Goal: Transaction & Acquisition: Purchase product/service

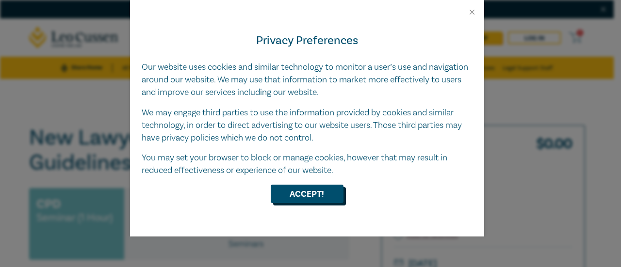
click at [322, 192] on button "Accept!" at bounding box center [307, 194] width 73 height 18
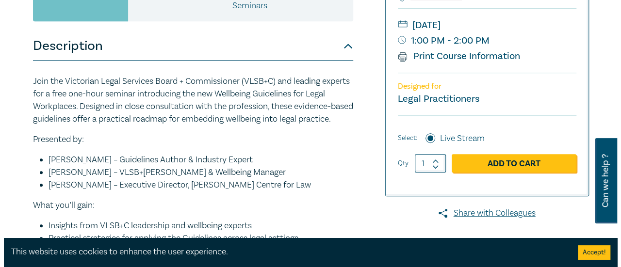
scroll to position [242, 0]
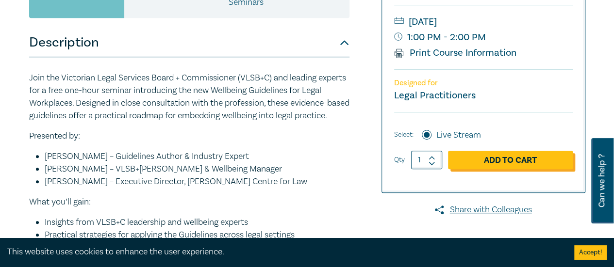
click at [476, 160] on link "Add to Cart" at bounding box center [510, 160] width 125 height 18
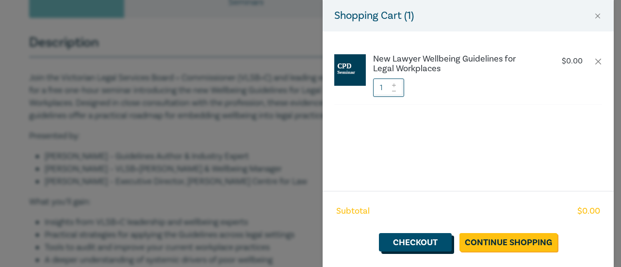
click at [425, 246] on link "Checkout" at bounding box center [415, 242] width 73 height 18
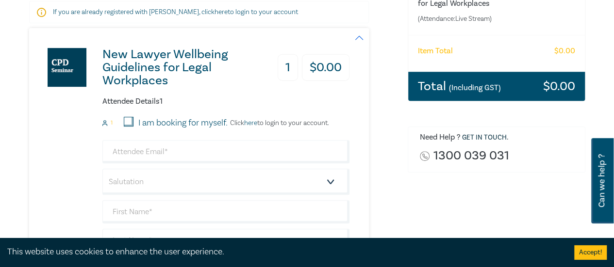
scroll to position [183, 0]
click at [131, 120] on input "I am booking for myself." at bounding box center [129, 122] width 10 height 10
checkbox input "true"
click at [152, 153] on input "email" at bounding box center [225, 151] width 247 height 23
type input "b.vine@morsaw.com.au"
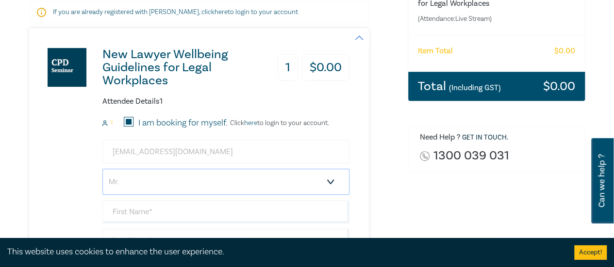
select select "Ms."
type input "b"
type input "Bronwyn"
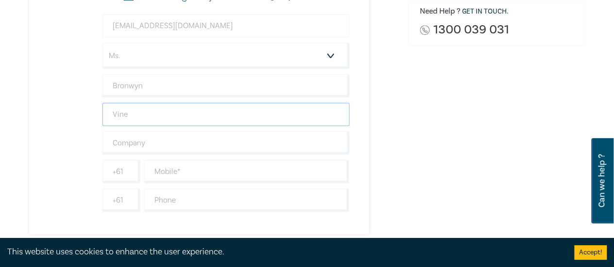
scroll to position [310, 0]
type input "Vine"
click at [178, 144] on input "text" at bounding box center [225, 142] width 247 height 23
type input "Morrison & Sawers"
click at [172, 171] on input "text" at bounding box center [246, 171] width 205 height 23
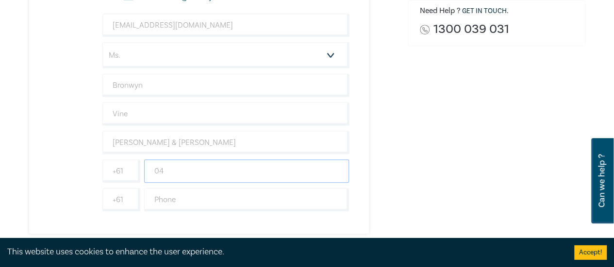
type input "0"
click at [187, 188] on input "text" at bounding box center [246, 199] width 205 height 23
type input "0354 82222"
click at [179, 170] on input "text" at bounding box center [246, 171] width 205 height 23
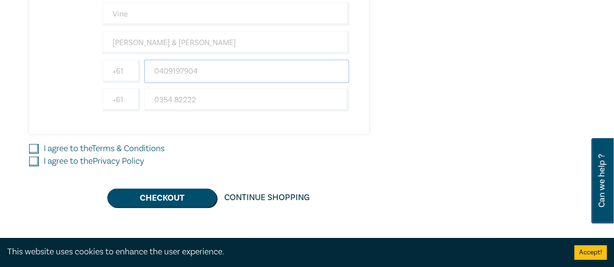
scroll to position [411, 0]
type input "0409197904"
click at [37, 145] on input "I agree to the Terms & Conditions" at bounding box center [34, 149] width 10 height 10
click at [35, 164] on div "I agree to the Privacy Policy" at bounding box center [212, 161] width 367 height 13
click at [36, 148] on input "I agree to the Terms & Conditions" at bounding box center [34, 149] width 10 height 10
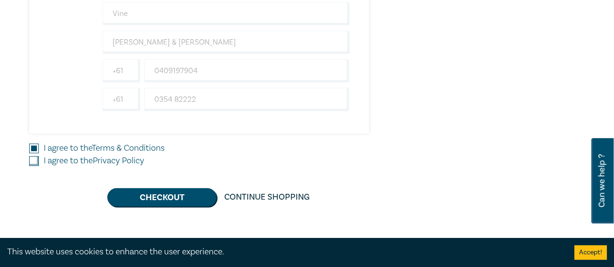
checkbox input "false"
click at [37, 162] on input "I agree to the Privacy Policy" at bounding box center [34, 161] width 10 height 10
checkbox input "true"
click at [31, 148] on input "I agree to the Terms & Conditions" at bounding box center [34, 149] width 10 height 10
checkbox input "true"
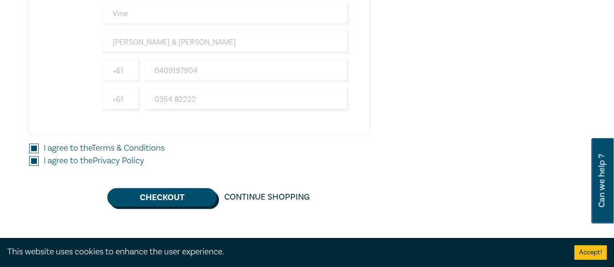
click at [156, 198] on button "Checkout" at bounding box center [161, 197] width 109 height 18
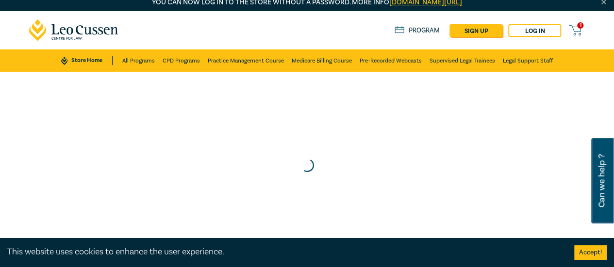
scroll to position [0, 0]
